Goal: Task Accomplishment & Management: Manage account settings

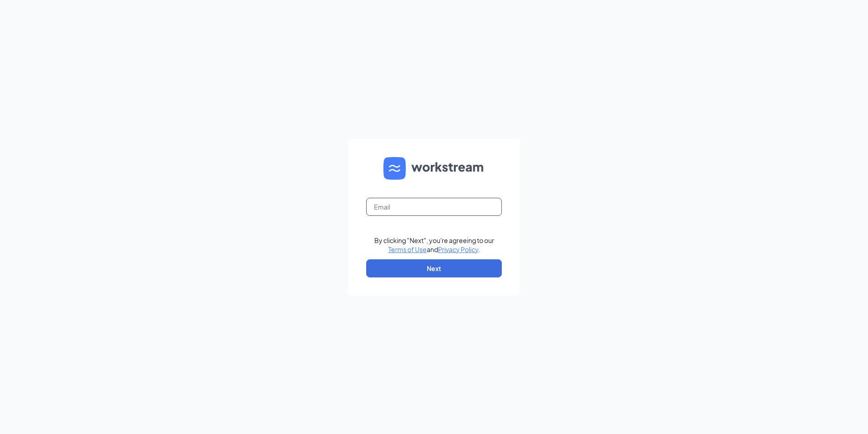
click at [427, 212] on input "text" at bounding box center [434, 207] width 136 height 18
click at [429, 209] on input "text" at bounding box center [434, 207] width 136 height 18
click at [397, 207] on input "text" at bounding box center [434, 207] width 136 height 18
click at [395, 206] on input "text" at bounding box center [434, 207] width 136 height 18
click at [452, 202] on input "text" at bounding box center [434, 207] width 136 height 18
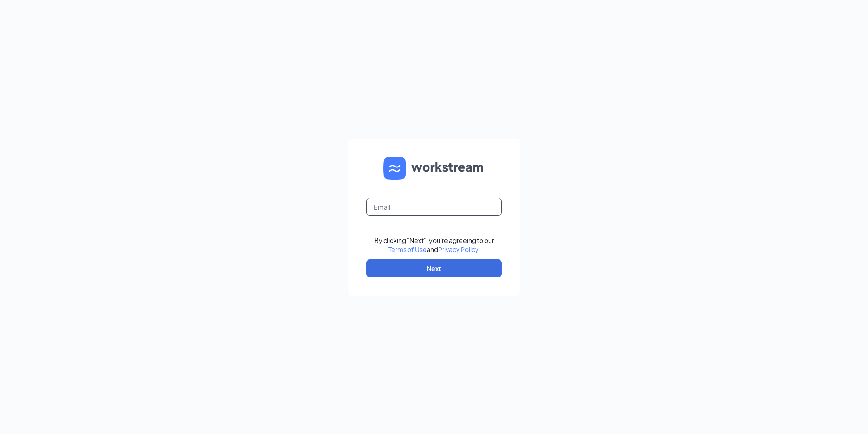
click at [465, 209] on input "text" at bounding box center [434, 207] width 136 height 18
type input "[EMAIL_ADDRESS][DOMAIN_NAME]"
click at [437, 274] on button "Next" at bounding box center [434, 268] width 136 height 18
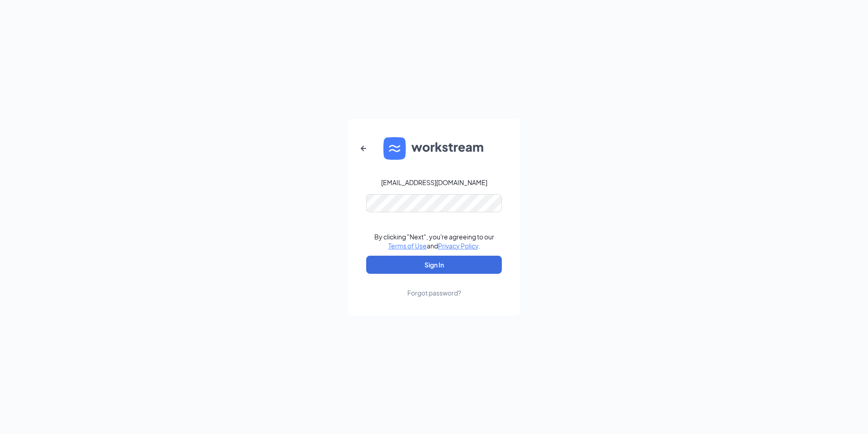
click at [382, 192] on form "[EMAIL_ADDRESS][DOMAIN_NAME] By clicking "Next", you're agreeing to our Terms o…" at bounding box center [434, 217] width 172 height 196
click at [324, 42] on div "[EMAIL_ADDRESS][DOMAIN_NAME] By clicking "Next", you're agreeing to our Terms o…" at bounding box center [434, 217] width 868 height 434
click at [366, 256] on button "Sign In" at bounding box center [434, 265] width 136 height 18
click at [303, 200] on div "[EMAIL_ADDRESS][DOMAIN_NAME] Credential mismatches. By clicking "Next", you're …" at bounding box center [434, 217] width 868 height 434
click at [450, 294] on div "Forgot password?" at bounding box center [435, 292] width 54 height 9
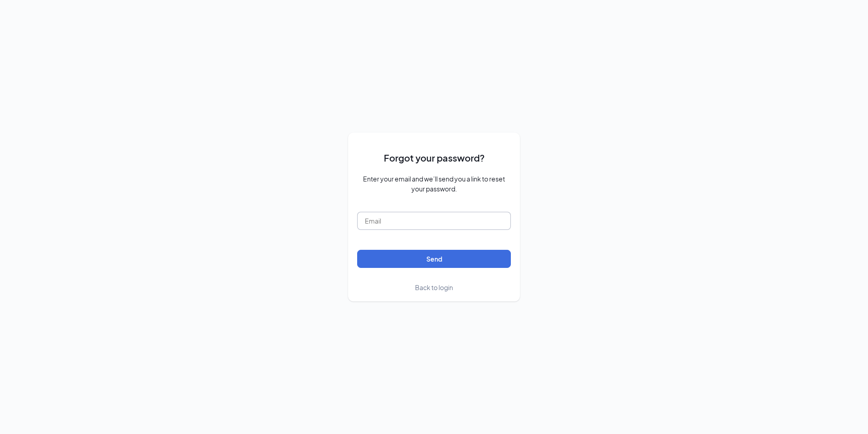
click at [393, 224] on input "text" at bounding box center [434, 221] width 154 height 18
type input "[EMAIL_ADDRESS][DOMAIN_NAME]"
click at [455, 263] on button "Send" at bounding box center [434, 259] width 154 height 18
click at [438, 289] on span "Back to login" at bounding box center [434, 287] width 38 height 8
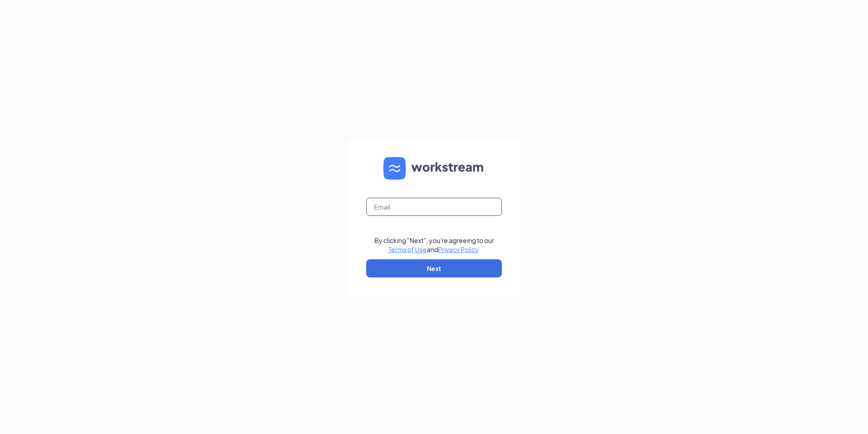
click at [406, 208] on input "text" at bounding box center [434, 207] width 136 height 18
click at [551, 59] on div "Email field is required By clicking "Next", you're agreeing to our Terms of Use…" at bounding box center [434, 217] width 868 height 434
click at [400, 211] on input "text" at bounding box center [434, 207] width 136 height 18
click at [435, 110] on div "Email field is required By clicking "Next", you're agreeing to our Terms of Use…" at bounding box center [434, 217] width 868 height 434
click at [436, 210] on input "text" at bounding box center [434, 207] width 136 height 18
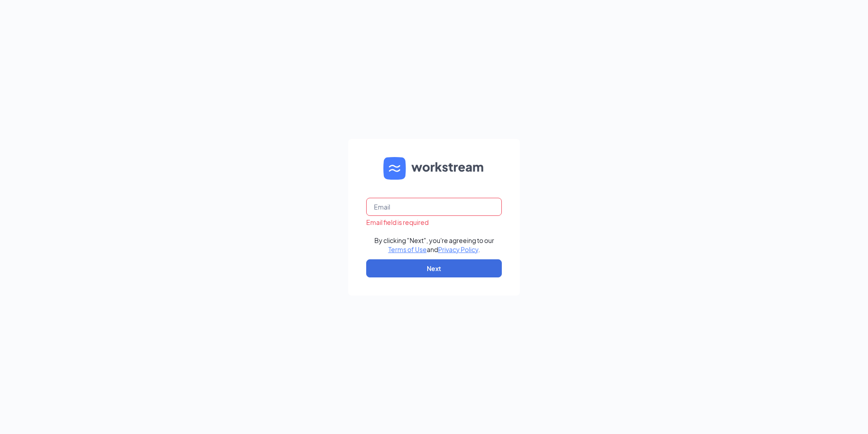
type input "w"
click at [465, 211] on input "[EMAIL_ADDRESS][DOMAIN_NAME]" at bounding box center [434, 207] width 136 height 18
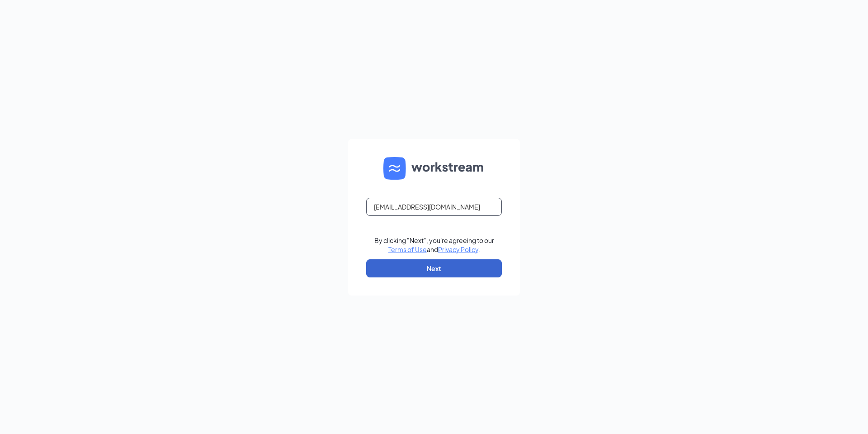
type input "[EMAIL_ADDRESS][DOMAIN_NAME]"
click at [462, 265] on button "Next" at bounding box center [434, 268] width 136 height 18
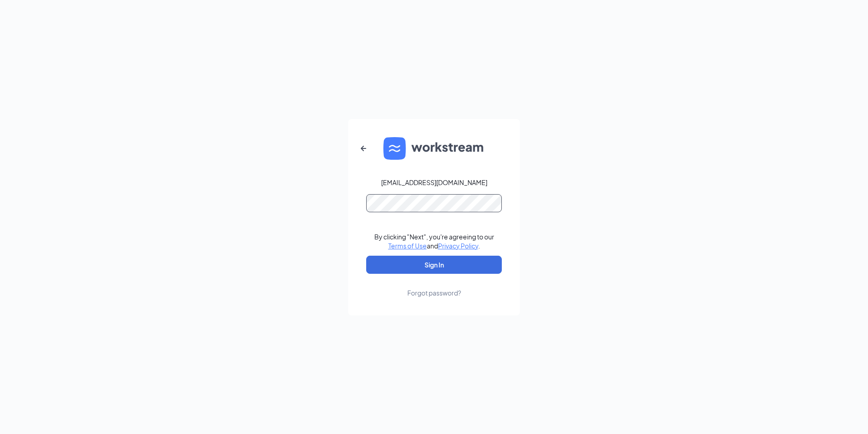
click at [366, 256] on button "Sign In" at bounding box center [434, 265] width 136 height 18
click at [457, 268] on button "Sign In" at bounding box center [434, 265] width 136 height 18
click at [335, 211] on div "[EMAIL_ADDRESS][DOMAIN_NAME] Credential mismatches. By clicking "Next", you're …" at bounding box center [434, 217] width 868 height 434
click at [381, 38] on div "[EMAIL_ADDRESS][DOMAIN_NAME] Password field is required By clicking "Next", you…" at bounding box center [434, 217] width 868 height 434
click at [366, 256] on button "Sign In" at bounding box center [434, 265] width 136 height 18
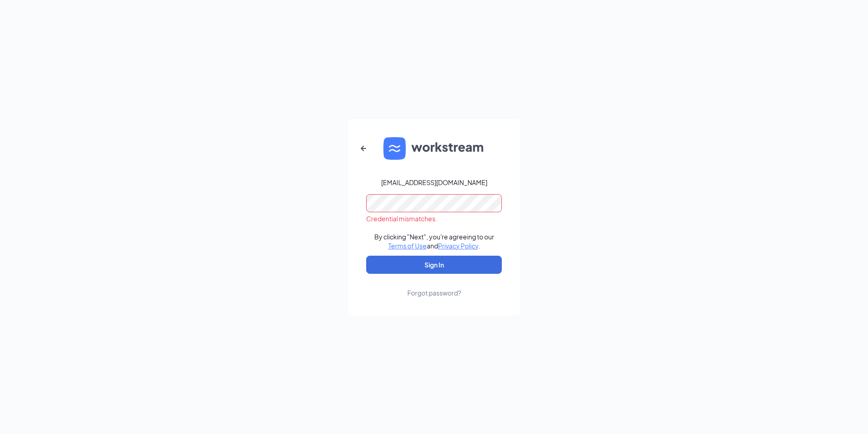
click at [310, 194] on div "[EMAIL_ADDRESS][DOMAIN_NAME] Credential mismatches. By clicking "Next", you're …" at bounding box center [434, 217] width 868 height 434
click at [366, 256] on button "Sign In" at bounding box center [434, 265] width 136 height 18
click at [343, 199] on div "[EMAIL_ADDRESS][DOMAIN_NAME] Credential mismatches. By clicking "Next", you're …" at bounding box center [434, 217] width 868 height 434
click at [431, 260] on button "Sign In" at bounding box center [434, 265] width 136 height 18
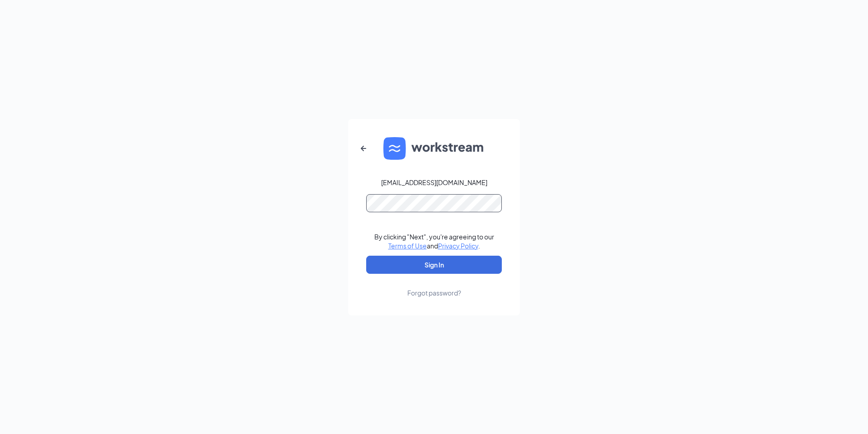
click at [315, 197] on div "[EMAIL_ADDRESS][DOMAIN_NAME] By clicking "Next", you're agreeing to our Terms o…" at bounding box center [434, 217] width 868 height 434
click at [410, 67] on div "[EMAIL_ADDRESS][DOMAIN_NAME] Password field is required By clicking "Next", you…" at bounding box center [434, 217] width 868 height 434
click at [366, 256] on button "Sign In" at bounding box center [434, 265] width 136 height 18
click at [319, 204] on div "[EMAIL_ADDRESS][DOMAIN_NAME] Credential mismatches. By clicking "Next", you're …" at bounding box center [434, 217] width 868 height 434
click at [363, 147] on icon "ArrowLeftNew" at bounding box center [363, 148] width 11 height 11
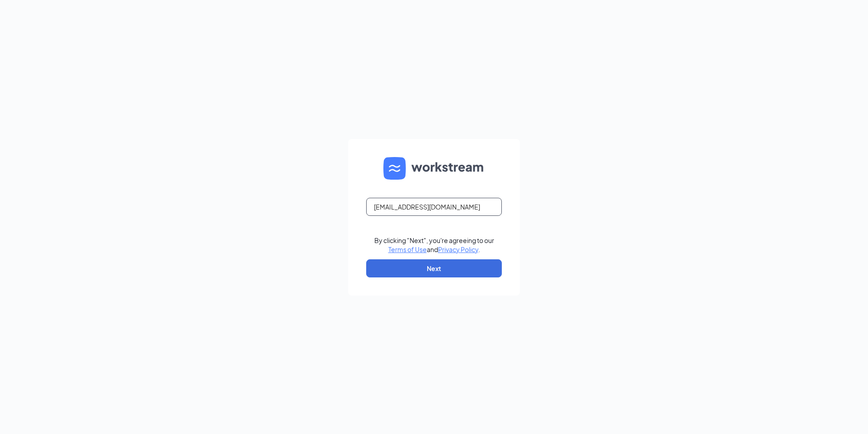
drag, startPoint x: 497, startPoint y: 207, endPoint x: 175, endPoint y: 236, distance: 322.8
click at [182, 230] on div "[EMAIL_ADDRESS][DOMAIN_NAME] By clicking "Next", you're agreeing to our Terms o…" at bounding box center [434, 217] width 868 height 434
type input "[EMAIL_ADDRESS][DOMAIN_NAME]"
click at [405, 278] on form "[EMAIL_ADDRESS][DOMAIN_NAME] By clicking "Next", you're agreeing to our Terms o…" at bounding box center [434, 217] width 172 height 156
click at [400, 268] on button "Next" at bounding box center [434, 268] width 136 height 18
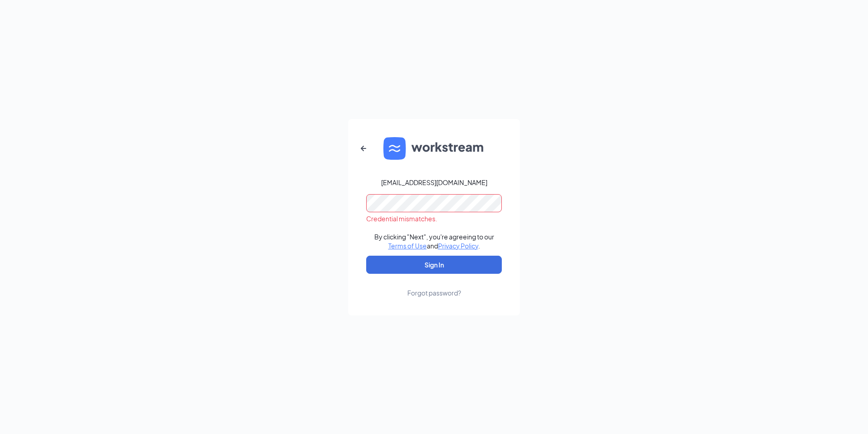
click at [256, 201] on div "[EMAIL_ADDRESS][DOMAIN_NAME] Credential mismatches. By clicking "Next", you're …" at bounding box center [434, 217] width 868 height 434
click at [366, 256] on button "Sign In" at bounding box center [434, 265] width 136 height 18
click at [261, 193] on div "[EMAIL_ADDRESS][DOMAIN_NAME] Credential mismatches. By clicking "Next", you're …" at bounding box center [434, 217] width 868 height 434
click at [550, 88] on div "[EMAIL_ADDRESS][DOMAIN_NAME] Password field is required By clicking "Next", you…" at bounding box center [434, 217] width 868 height 434
click at [366, 256] on button "Sign In" at bounding box center [434, 265] width 136 height 18
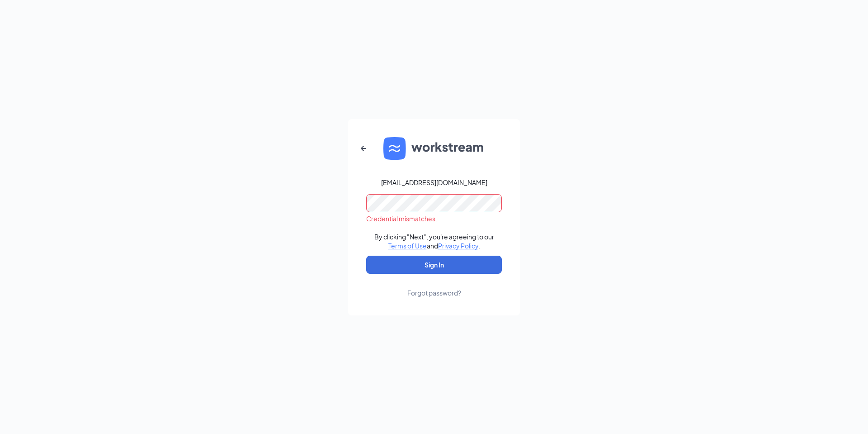
click at [283, 202] on div "[EMAIL_ADDRESS][DOMAIN_NAME] Credential mismatches. By clicking "Next", you're …" at bounding box center [434, 217] width 868 height 434
click at [438, 298] on form "[EMAIL_ADDRESS][DOMAIN_NAME] Password field is required By clicking "Next", you…" at bounding box center [434, 217] width 172 height 196
click at [437, 292] on div "Forgot password?" at bounding box center [435, 292] width 54 height 9
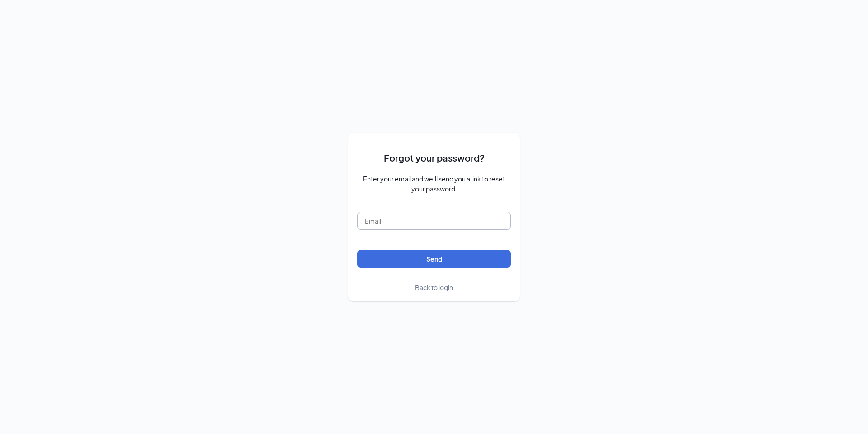
click at [426, 222] on input "text" at bounding box center [434, 221] width 154 height 18
type input "[EMAIL_ADDRESS][DOMAIN_NAME]"
click at [451, 261] on button "Send" at bounding box center [434, 259] width 154 height 18
drag, startPoint x: 450, startPoint y: 218, endPoint x: 360, endPoint y: 218, distance: 90.0
click at [360, 218] on input "[EMAIL_ADDRESS][DOMAIN_NAME]" at bounding box center [434, 221] width 154 height 18
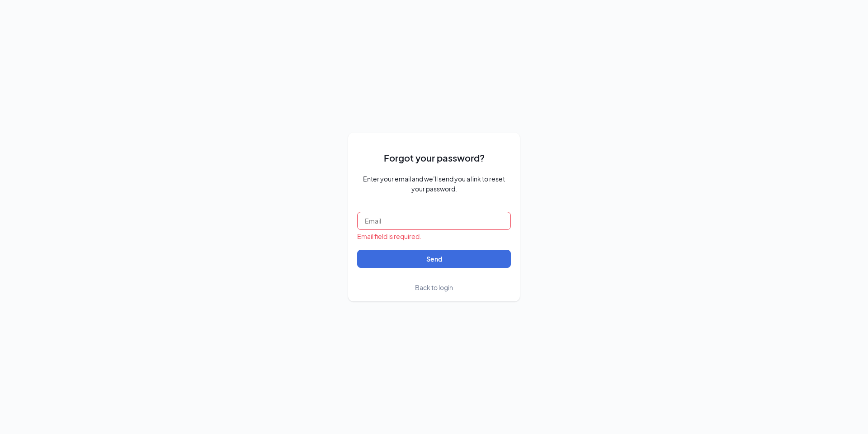
click at [443, 211] on form "Forgot your password? Enter your email and we’ll send you a link to reset your …" at bounding box center [434, 217] width 154 height 151
click at [438, 222] on input "text" at bounding box center [434, 221] width 154 height 18
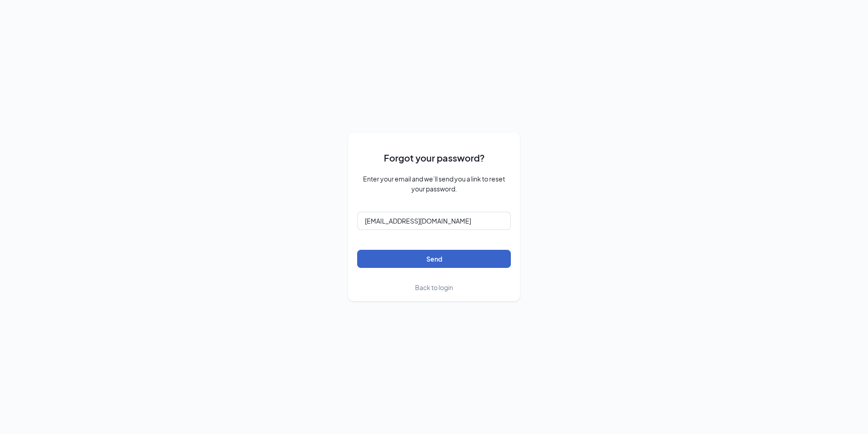
drag, startPoint x: 446, startPoint y: 257, endPoint x: 450, endPoint y: 259, distance: 4.7
click at [447, 256] on button "Send" at bounding box center [434, 259] width 154 height 18
click at [427, 259] on button "Send" at bounding box center [434, 259] width 154 height 18
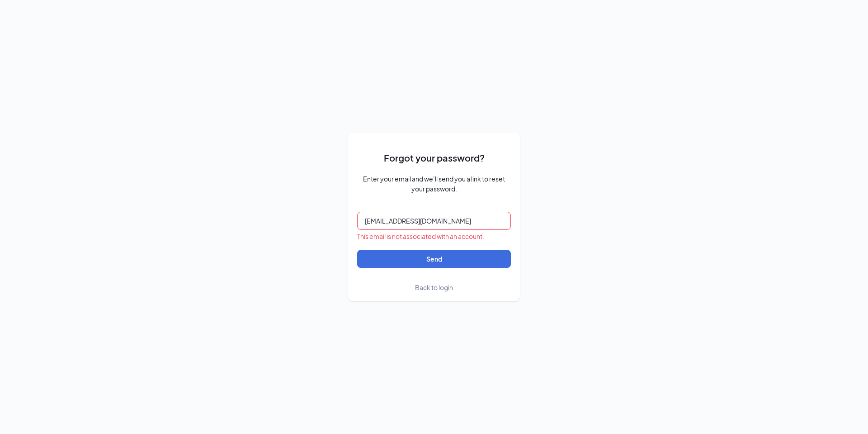
drag, startPoint x: 473, startPoint y: 223, endPoint x: 441, endPoint y: 221, distance: 32.2
click at [441, 221] on input "[EMAIL_ADDRESS][DOMAIN_NAME]" at bounding box center [434, 221] width 154 height 18
click at [419, 223] on input "[EMAIL_ADDRESS][DOMAIN_NAME]" at bounding box center [434, 221] width 154 height 18
drag, startPoint x: 488, startPoint y: 230, endPoint x: 392, endPoint y: 228, distance: 96.4
click at [392, 228] on div "[EMAIL_ADDRESS][DOMAIN_NAME] This email is not associated with an account." at bounding box center [434, 226] width 154 height 29
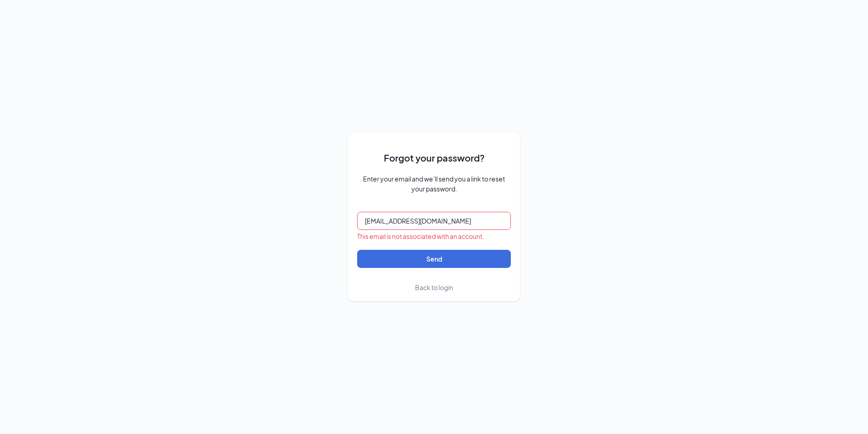
type input "wen1748"
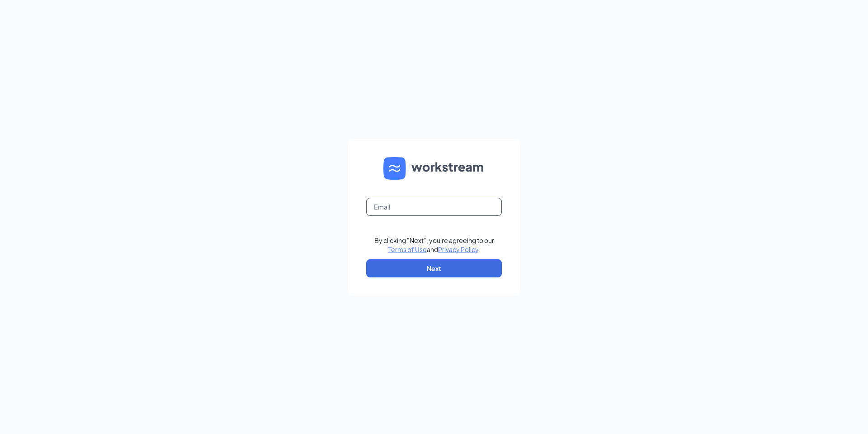
click at [399, 204] on input "text" at bounding box center [434, 207] width 136 height 18
type input "[EMAIL_ADDRESS][DOMAIN_NAME]"
click at [432, 270] on button "Next" at bounding box center [434, 268] width 136 height 18
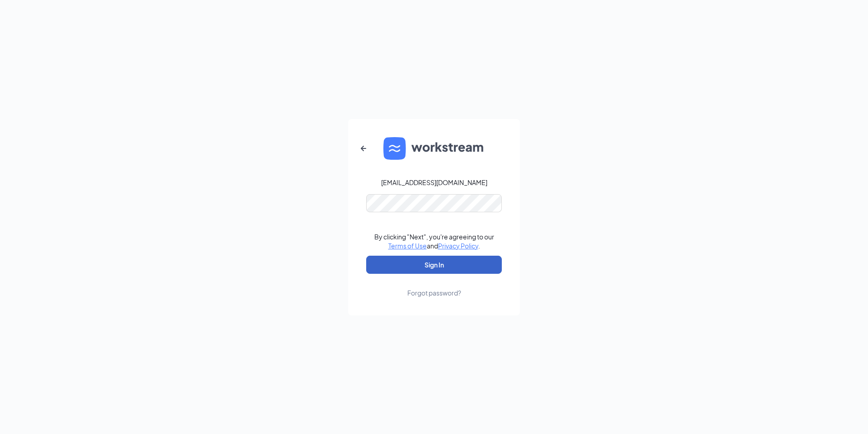
click at [449, 270] on button "Sign In" at bounding box center [434, 265] width 136 height 18
click at [341, 218] on div "wen1748@southeastresturant.com Credential mismatches. By clicking "Next", you'r…" at bounding box center [434, 217] width 868 height 434
click at [345, 218] on div "wen1748@southeastresturant.com By clicking "Next", you're agreeing to our Terms…" at bounding box center [434, 217] width 868 height 434
click at [355, 205] on form "wen1748@southeastresturant.com By clicking "Next", you're agreeing to our Terms…" at bounding box center [434, 217] width 172 height 196
click at [387, 265] on button "Sign In" at bounding box center [434, 265] width 136 height 18
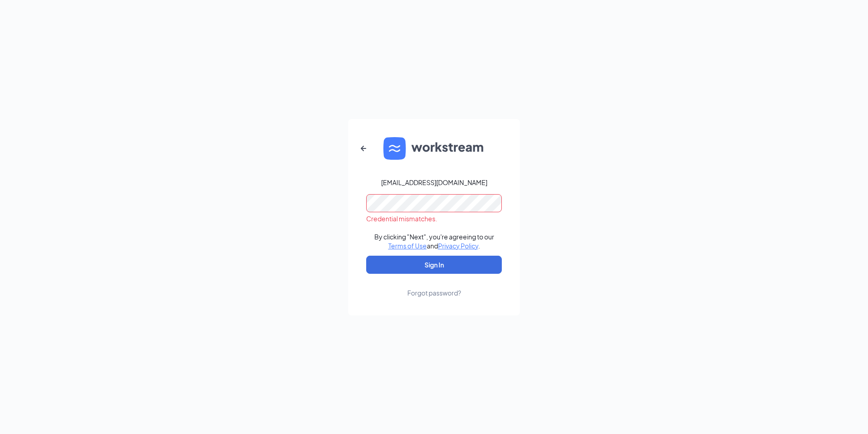
click at [323, 213] on div "wen1748@southeastresturant.com Credential mismatches. By clicking "Next", you'r…" at bounding box center [434, 217] width 868 height 434
click at [410, 265] on button "Sign In" at bounding box center [434, 265] width 136 height 18
click at [405, 248] on link "Terms of Use" at bounding box center [408, 246] width 38 height 8
click at [500, 145] on form "wen1748@southeastresturant.com Credential mismatches. By clicking "Next", you'r…" at bounding box center [434, 217] width 172 height 196
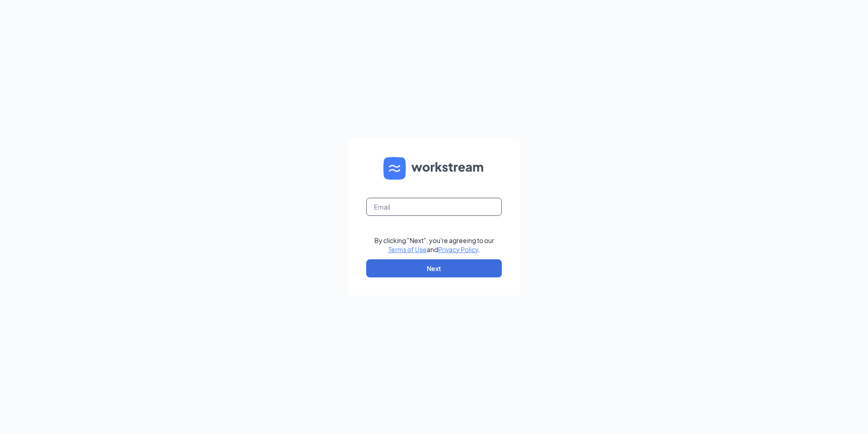
click at [431, 206] on input "text" at bounding box center [434, 207] width 136 height 18
click at [616, 197] on div "By clicking "Next", you're agreeing to our Terms of Use and Privacy Policy . Ne…" at bounding box center [434, 217] width 868 height 434
click at [446, 200] on input "text" at bounding box center [434, 207] width 136 height 18
type input "[EMAIL_ADDRESS][DOMAIN_NAME]"
click at [434, 267] on button "Next" at bounding box center [434, 268] width 136 height 18
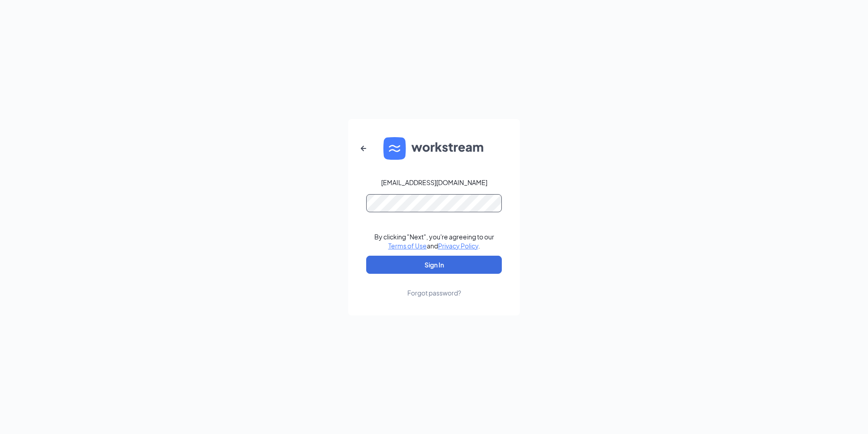
click at [366, 256] on button "Sign In" at bounding box center [434, 265] width 136 height 18
click at [457, 267] on button "Sign In" at bounding box center [434, 265] width 136 height 18
click at [321, 185] on div "wen1748@southeastresturant.com Credential mismatches. By clicking "Next", you'r…" at bounding box center [434, 217] width 868 height 434
click at [366, 256] on button "Sign In" at bounding box center [434, 265] width 136 height 18
click at [364, 212] on form "wen1748@southeastresturant.com Credential mismatches. By clicking "Next", you'r…" at bounding box center [434, 217] width 172 height 196
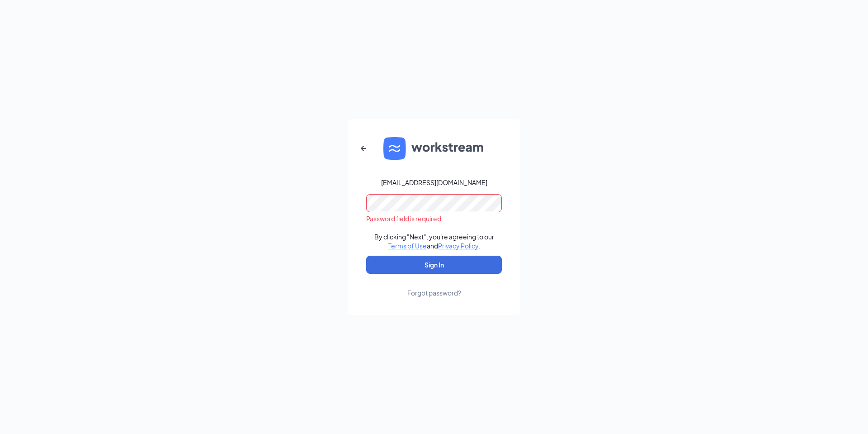
click at [353, 200] on form "wen1748@southeastresturant.com Password field is required By clicking "Next", y…" at bounding box center [434, 217] width 172 height 196
click at [366, 256] on button "Sign In" at bounding box center [434, 265] width 136 height 18
click at [351, 205] on form "wen1748@southeastresturant.com Credential mismatches. By clicking "Next", you'r…" at bounding box center [434, 217] width 172 height 196
click at [366, 256] on button "Sign In" at bounding box center [434, 265] width 136 height 18
click at [278, 192] on div "wen1748@southeastresturant.com Credential mismatches. By clicking "Next", you'r…" at bounding box center [434, 217] width 868 height 434
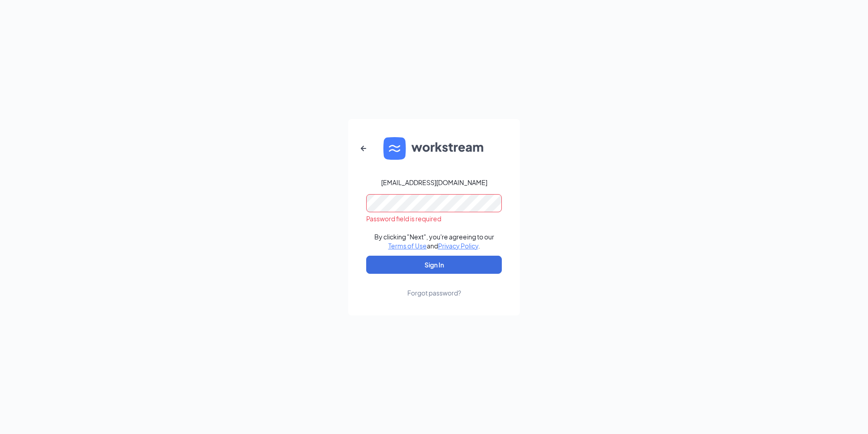
click at [310, 174] on div "wen1748@southeastresturant.com Password field is required By clicking "Next", y…" at bounding box center [434, 217] width 868 height 434
click at [366, 256] on button "Sign In" at bounding box center [434, 265] width 136 height 18
click at [307, 194] on div "wen1748@southeastresturant.com Credential mismatches. By clicking "Next", you'r…" at bounding box center [434, 217] width 868 height 434
click at [478, 183] on div "[EMAIL_ADDRESS][DOMAIN_NAME]" at bounding box center [434, 182] width 106 height 9
click at [465, 176] on form "wen1748@southeastresturant.com Password field is required By clicking "Next", y…" at bounding box center [434, 217] width 172 height 196
